Goal: Register for event/course

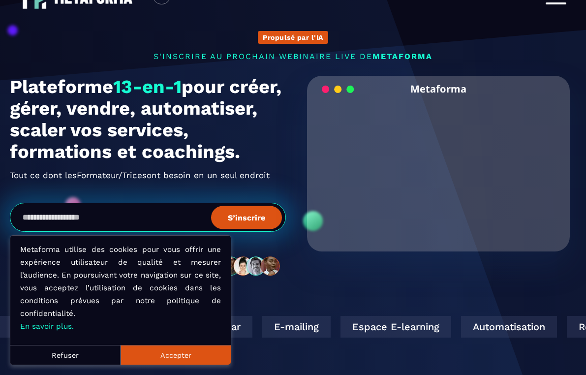
scroll to position [41, 0]
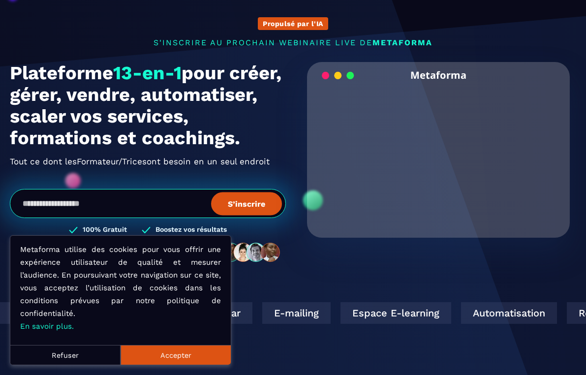
click at [200, 352] on button "Accepter" at bounding box center [175, 355] width 110 height 20
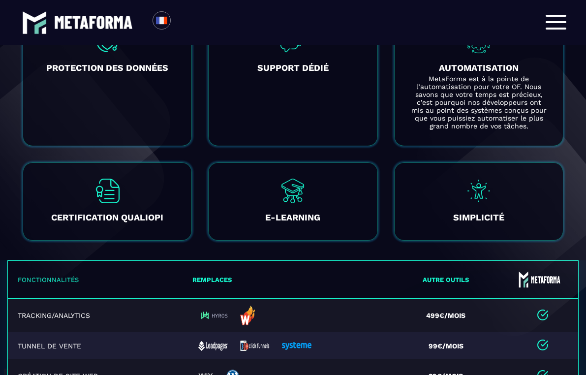
scroll to position [2140, 0]
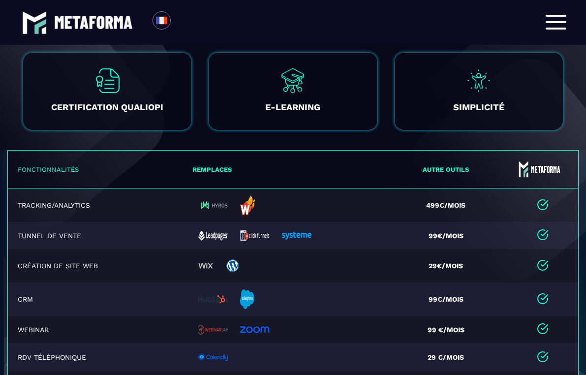
click at [551, 25] on div at bounding box center [555, 22] width 21 height 15
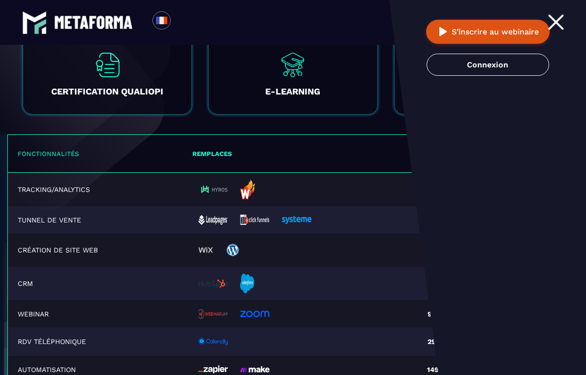
scroll to position [2124, 0]
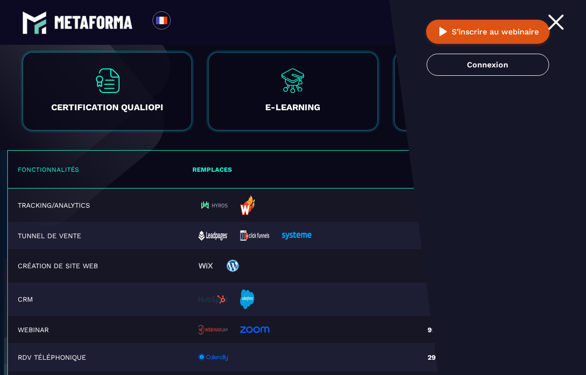
click at [560, 22] on div at bounding box center [555, 22] width 21 height 15
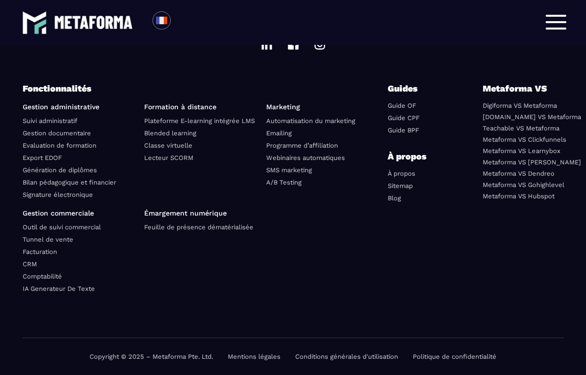
scroll to position [3677, 0]
drag, startPoint x: 179, startPoint y: 358, endPoint x: 212, endPoint y: 357, distance: 33.0
click at [212, 357] on div "Copyright © 2025 – Metaforma Pte. Ltd. Mentions légales Conditions générales d'…" at bounding box center [293, 356] width 541 height 37
click at [175, 269] on ul "Émargement numérique Feuille de présence dématérialisée" at bounding box center [201, 252] width 115 height 87
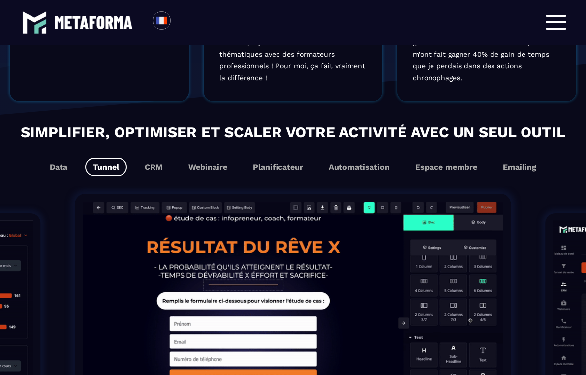
scroll to position [0, 0]
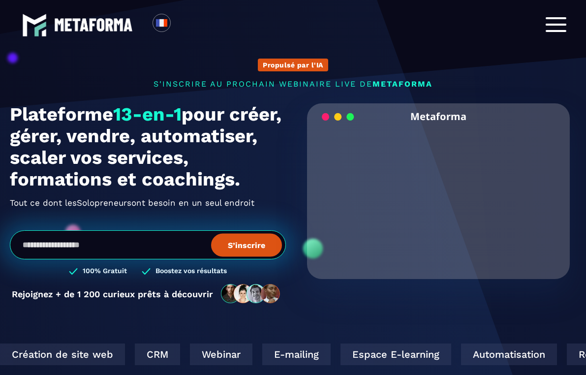
click at [66, 34] on link at bounding box center [77, 25] width 111 height 25
click at [69, 29] on img at bounding box center [93, 24] width 79 height 13
click at [555, 29] on div at bounding box center [555, 24] width 21 height 15
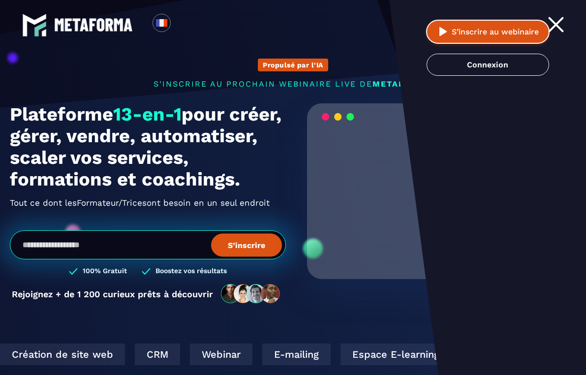
click at [466, 31] on button "S’inscrire au webinaire" at bounding box center [487, 32] width 123 height 24
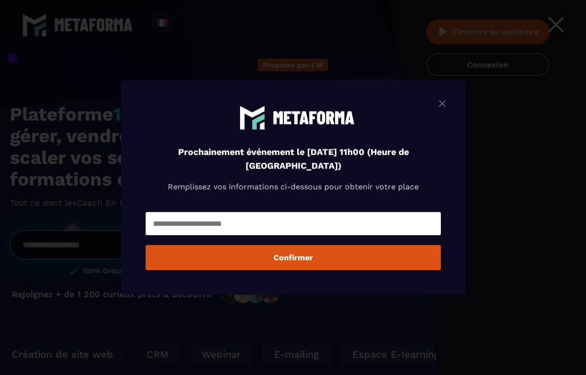
click at [443, 105] on img "Modal window" at bounding box center [442, 103] width 12 height 12
